Goal: Task Accomplishment & Management: Manage account settings

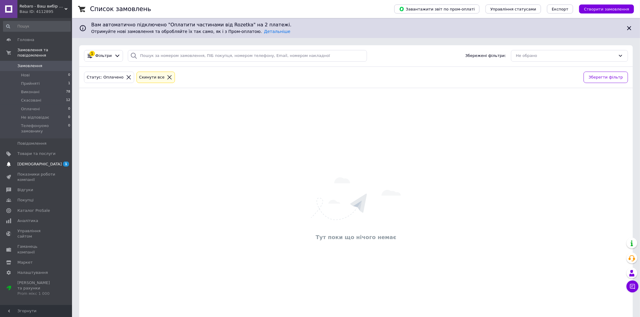
click at [65, 162] on span "1" at bounding box center [66, 164] width 6 height 5
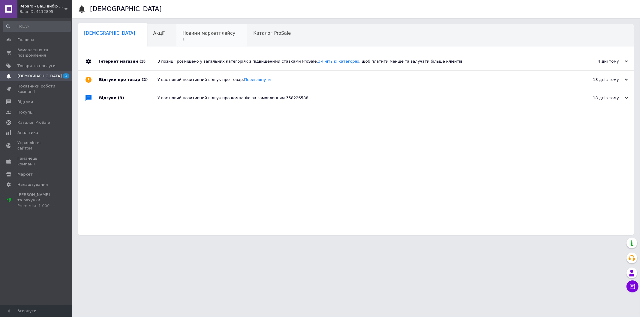
click at [182, 32] on span "Новини маркетплейсу" at bounding box center [208, 33] width 53 height 5
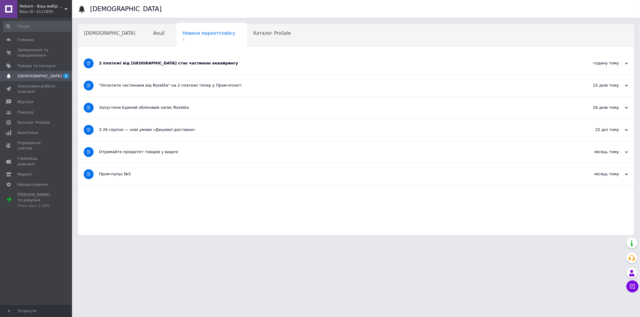
click at [149, 64] on div "2 платежі від [GEOGRAPHIC_DATA] стає частиною еквайрингу" at bounding box center [333, 63] width 469 height 5
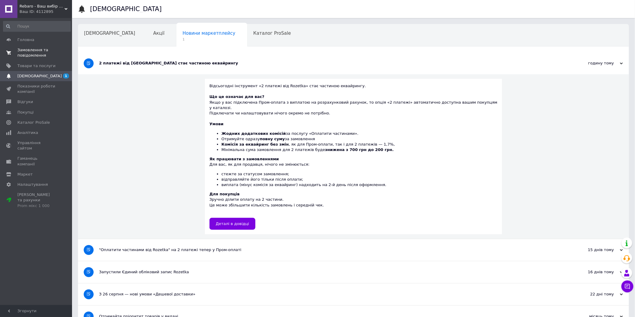
click at [47, 58] on span "Замовлення та повідомлення" at bounding box center [36, 52] width 38 height 11
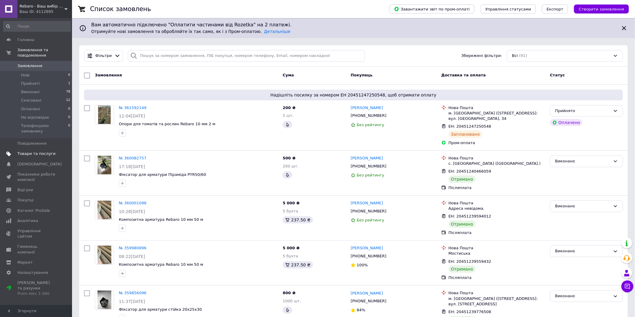
click at [20, 151] on span "Товари та послуги" at bounding box center [36, 153] width 38 height 5
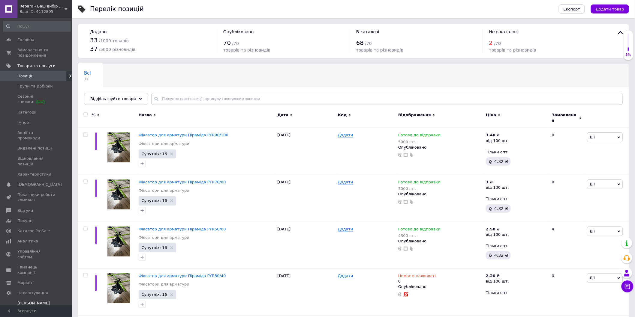
click at [25, 312] on div "Prom мікс 1 000" at bounding box center [36, 314] width 38 height 5
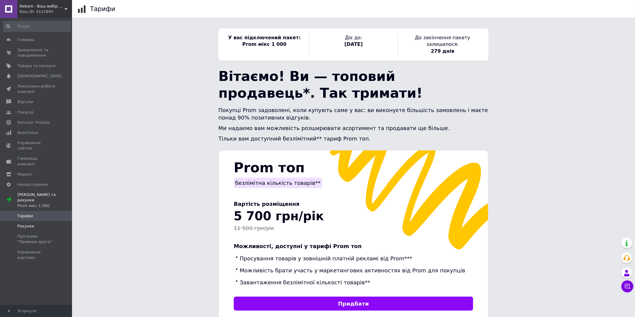
click at [41, 221] on link "Рахунки" at bounding box center [37, 226] width 74 height 10
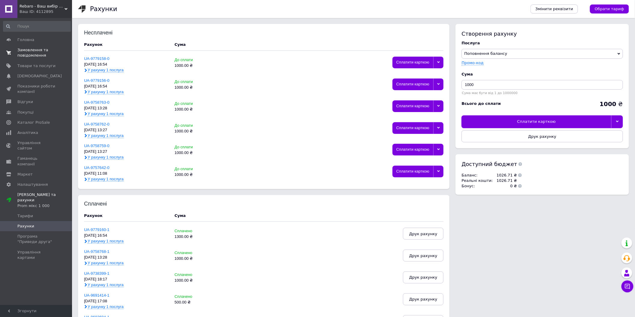
click at [34, 50] on span "Замовлення та повідомлення" at bounding box center [36, 52] width 38 height 11
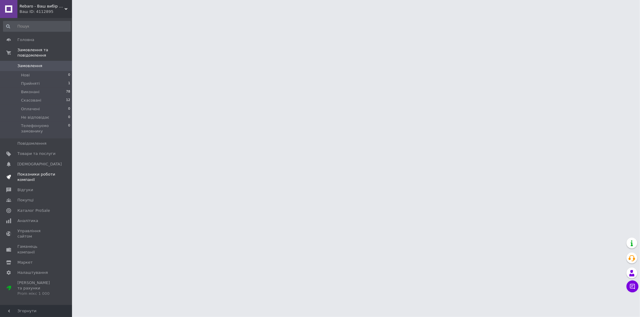
click at [41, 172] on span "Показники роботи компанії" at bounding box center [36, 177] width 38 height 11
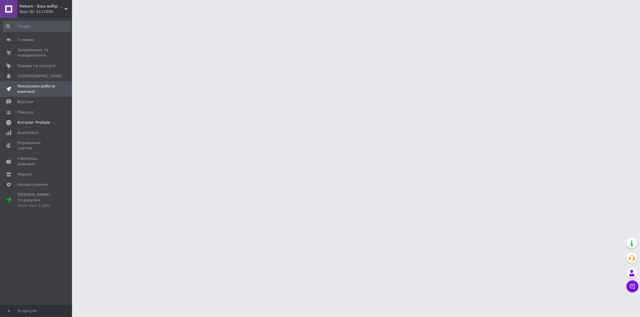
click at [26, 124] on span "Каталог ProSale" at bounding box center [33, 122] width 32 height 5
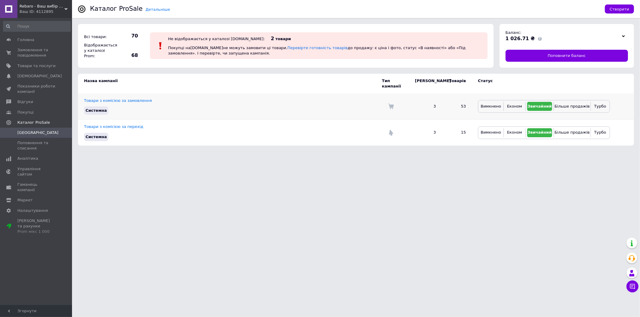
click at [598, 100] on div "Вимкнено Економ Звичайний Більше продажів Турбо" at bounding box center [544, 106] width 132 height 13
click at [598, 104] on span "Турбо" at bounding box center [600, 106] width 12 height 5
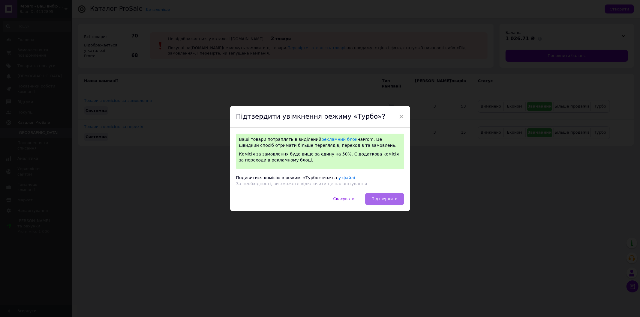
click at [375, 194] on button "Підтвердити" at bounding box center [384, 199] width 39 height 12
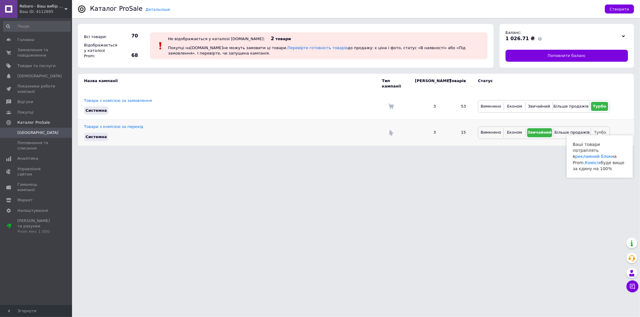
click at [597, 130] on span "Турбо" at bounding box center [600, 132] width 12 height 5
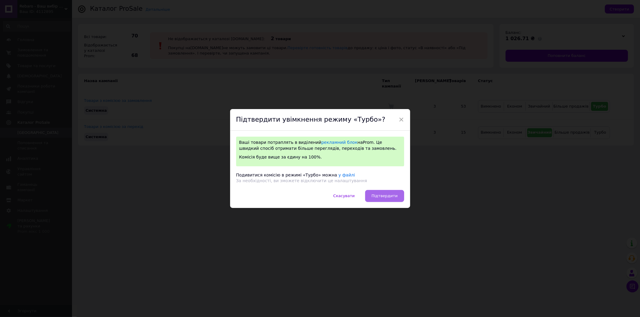
click at [390, 197] on span "Підтвердити" at bounding box center [384, 196] width 26 height 5
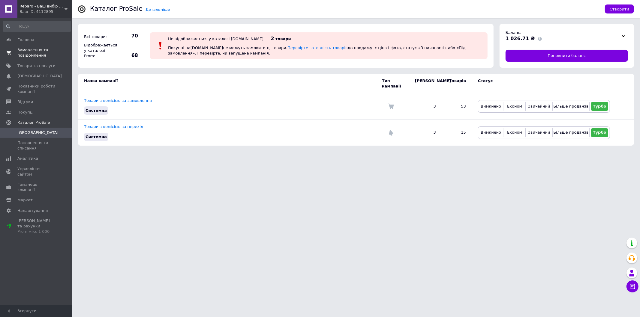
click at [36, 51] on span "Замовлення та повідомлення" at bounding box center [36, 52] width 38 height 11
